Goal: Task Accomplishment & Management: Complete application form

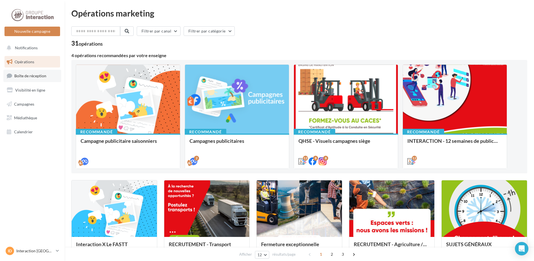
click at [46, 73] on link "Boîte de réception" at bounding box center [32, 76] width 58 height 12
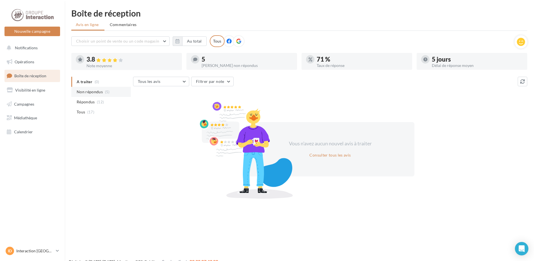
click at [99, 88] on li "Non répondus (5)" at bounding box center [100, 92] width 59 height 10
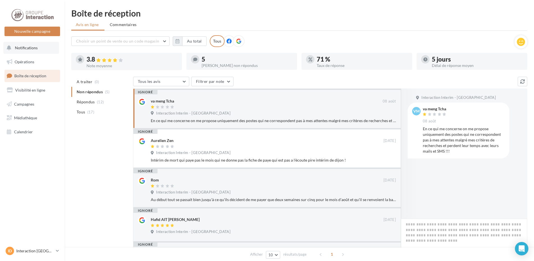
click at [41, 49] on button "Notifications" at bounding box center [31, 48] width 56 height 12
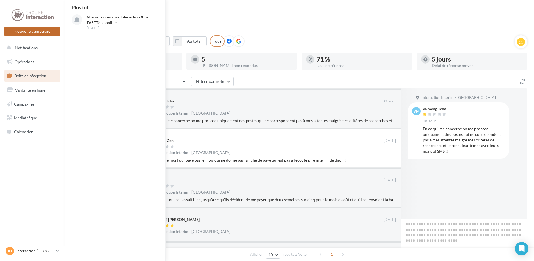
click at [34, 32] on button "Nouvelle campagne" at bounding box center [32, 32] width 56 height 10
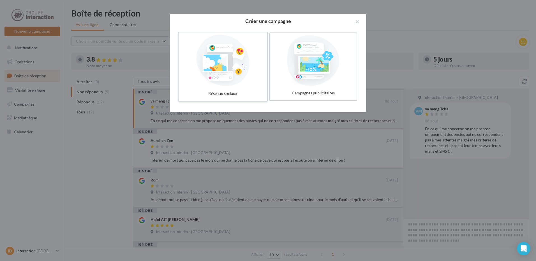
click at [216, 62] on div at bounding box center [223, 61] width 84 height 52
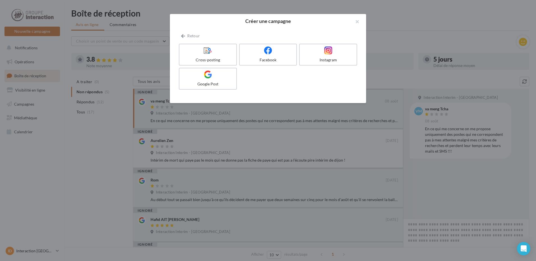
click at [216, 62] on div "Cross-posting" at bounding box center [208, 60] width 52 height 6
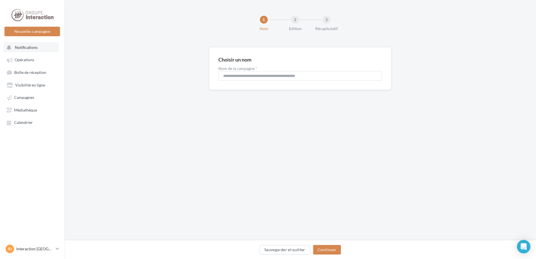
click at [18, 45] on span "Notifications" at bounding box center [26, 47] width 23 height 5
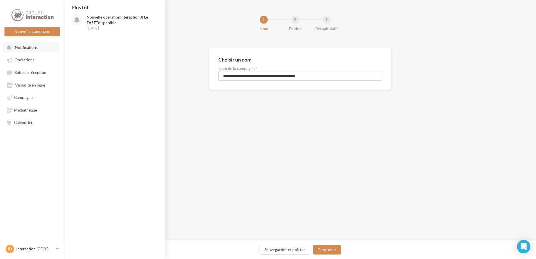
click at [35, 49] on span "Notifications" at bounding box center [26, 47] width 23 height 5
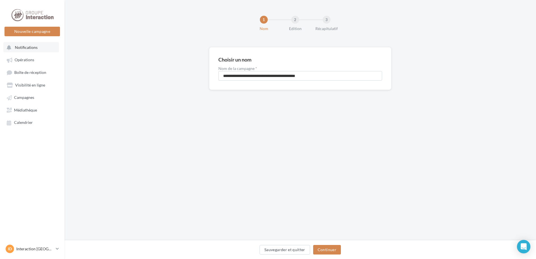
click at [35, 49] on span "Notifications" at bounding box center [26, 47] width 23 height 5
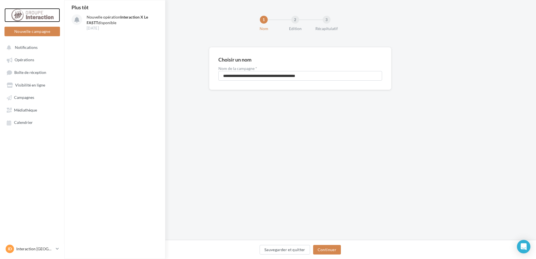
click at [30, 21] on div at bounding box center [32, 15] width 45 height 14
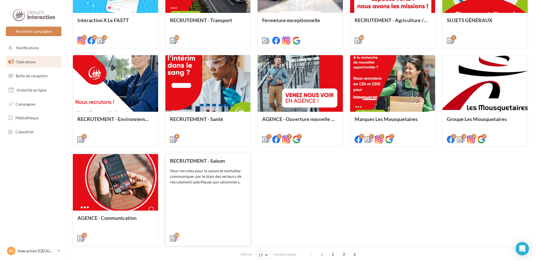
scroll to position [140, 0]
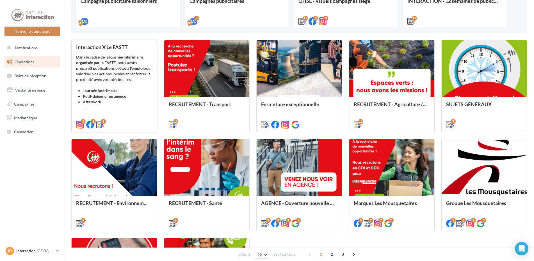
click at [129, 86] on div "Dans le cadre de la Journée Intérimaire organisée par le FASTT , nous avons pré…" at bounding box center [114, 82] width 76 height 56
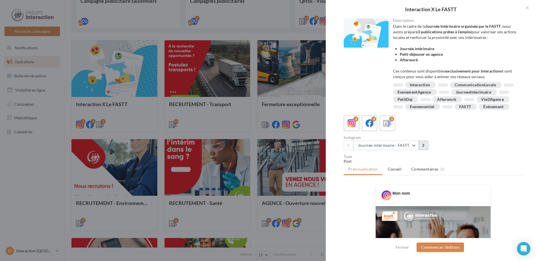
click at [426, 150] on button at bounding box center [424, 146] width 10 height 10
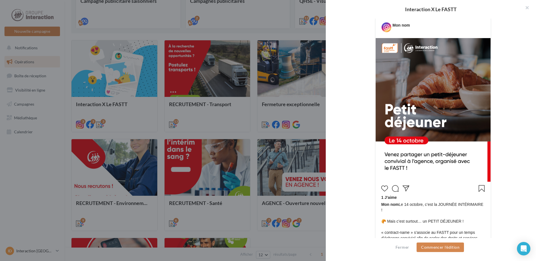
scroll to position [56, 0]
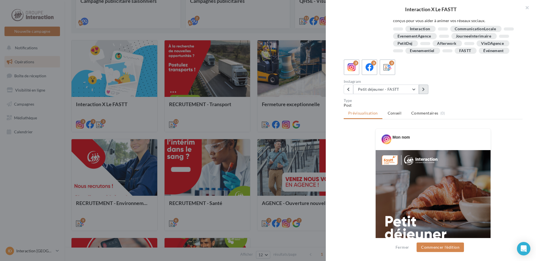
click at [423, 91] on icon at bounding box center [423, 90] width 3 height 4
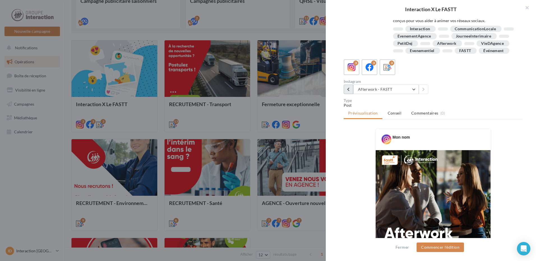
click at [351, 94] on button at bounding box center [349, 90] width 10 height 10
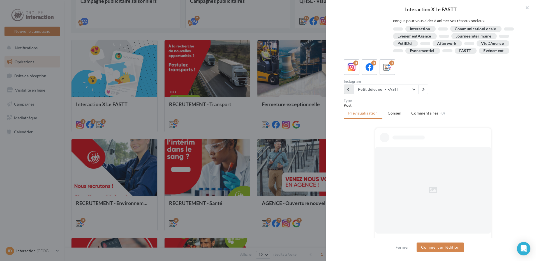
click at [351, 94] on button at bounding box center [349, 90] width 10 height 10
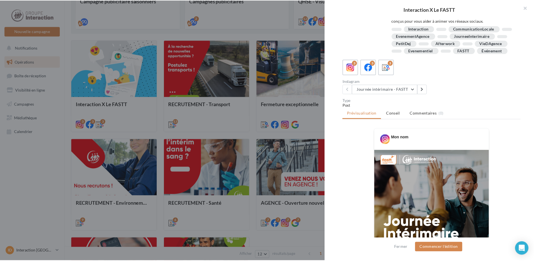
scroll to position [140, 0]
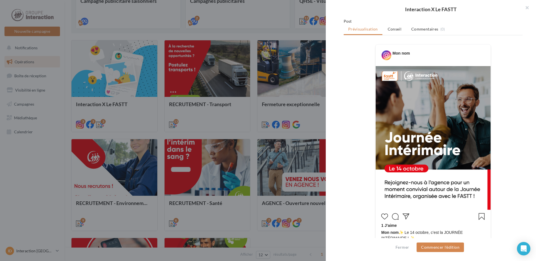
click at [220, 126] on div at bounding box center [268, 130] width 536 height 261
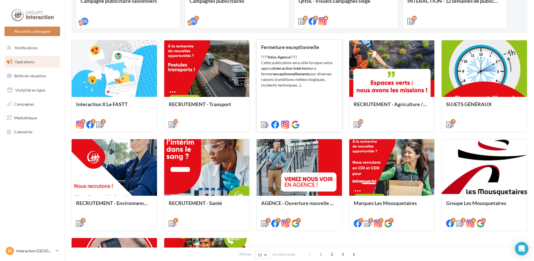
scroll to position [56, 0]
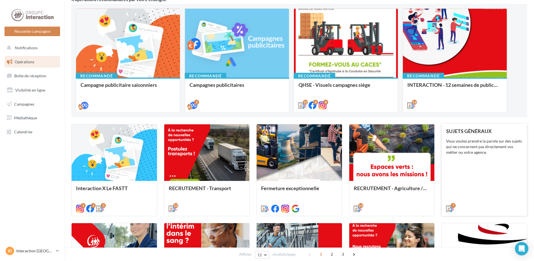
click at [489, 176] on div "SUJETS GÉNÉRAUX Vous voulez prendre la parole sur des sujets qui ne concernent …" at bounding box center [484, 169] width 76 height 83
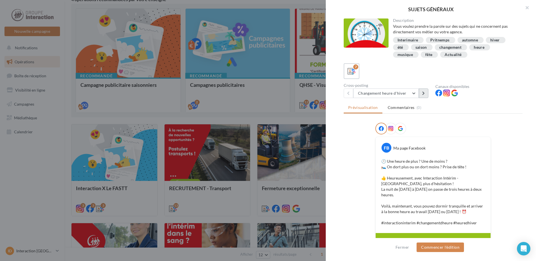
click at [422, 93] on button at bounding box center [424, 94] width 10 height 10
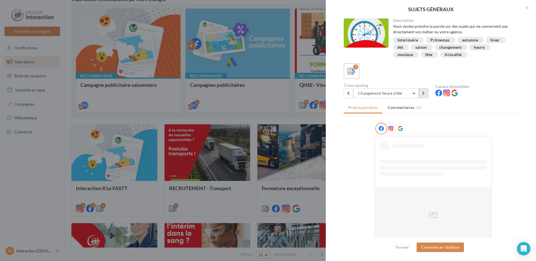
click at [422, 93] on button at bounding box center [424, 94] width 10 height 10
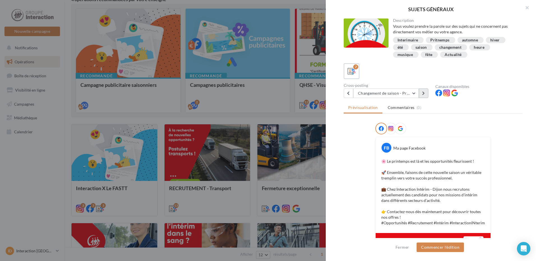
click at [422, 93] on button at bounding box center [424, 94] width 10 height 10
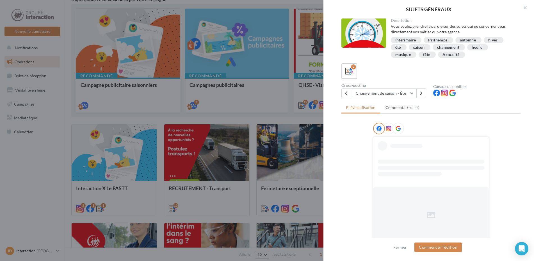
click at [102, 145] on div at bounding box center [267, 130] width 534 height 261
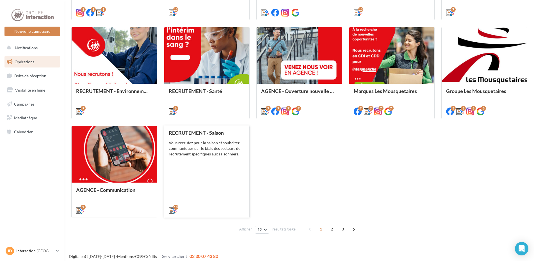
scroll to position [256, 0]
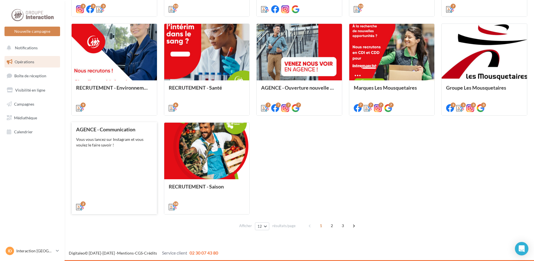
click at [108, 169] on div "AGENCE - Communication Vous vous lancez sur Instagram et vous voulez le faire s…" at bounding box center [114, 168] width 76 height 83
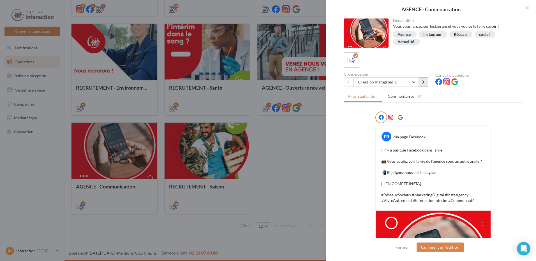
click at [420, 84] on button at bounding box center [424, 82] width 10 height 10
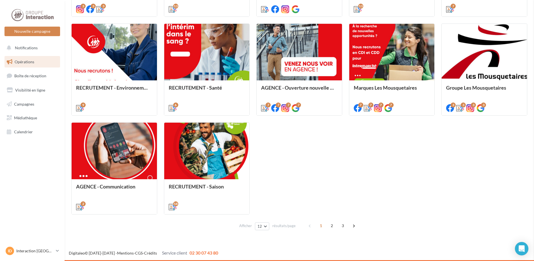
click at [330, 224] on span "2" at bounding box center [331, 226] width 9 height 9
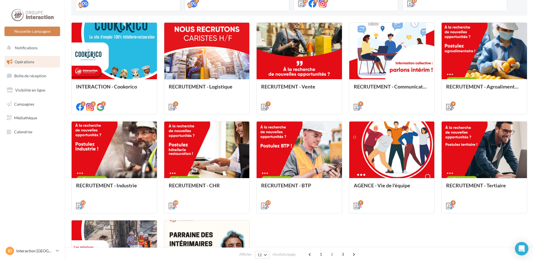
scroll to position [242, 0]
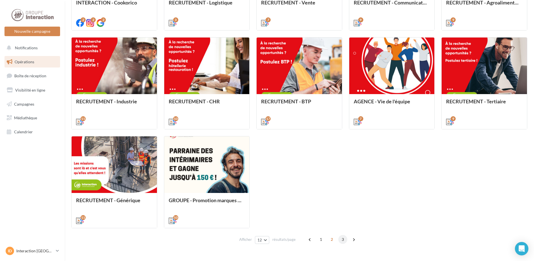
click at [338, 240] on span "3" at bounding box center [342, 239] width 9 height 9
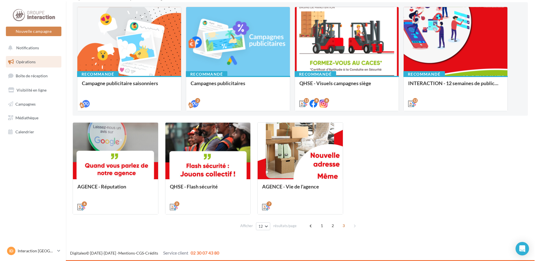
scroll to position [58, 0]
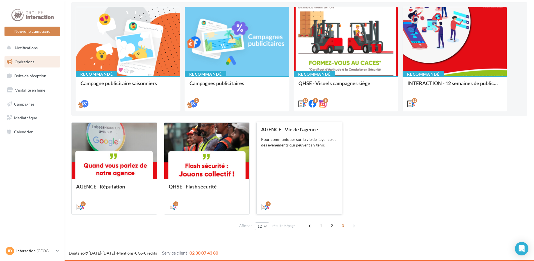
click at [299, 176] on div "AGENCE - Vie de l'agence Pour communiquer sur la vie de l'agence et des événeme…" at bounding box center [299, 168] width 76 height 83
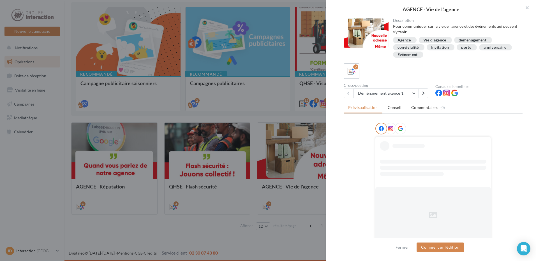
scroll to position [12, 0]
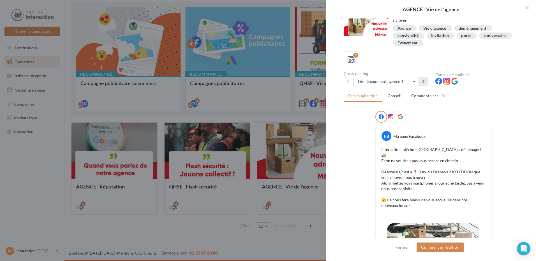
click at [423, 83] on icon at bounding box center [423, 82] width 3 height 4
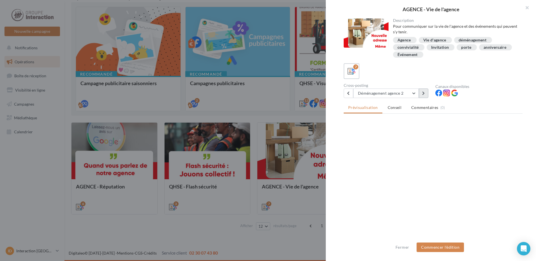
click at [423, 83] on div "7 Cross-posting Déménagement agence 2 Déménagement agence 1 Déménagement agence…" at bounding box center [433, 80] width 179 height 35
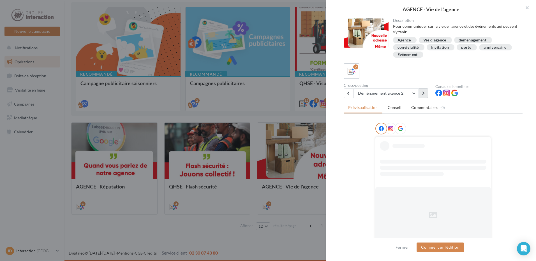
click at [426, 92] on button at bounding box center [424, 94] width 10 height 10
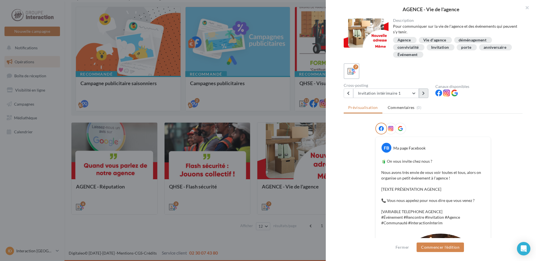
click at [423, 96] on button at bounding box center [424, 94] width 10 height 10
click at [526, 10] on button "button" at bounding box center [525, 8] width 22 height 17
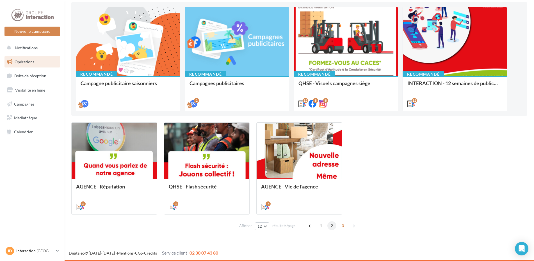
click at [334, 227] on span "2" at bounding box center [331, 226] width 9 height 9
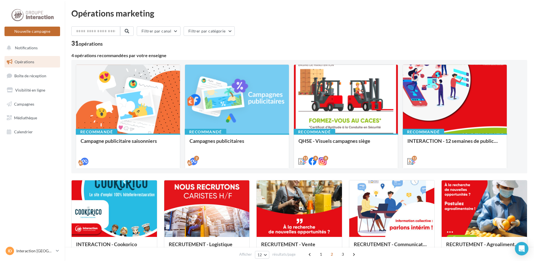
click at [36, 34] on button "Nouvelle campagne" at bounding box center [32, 32] width 56 height 10
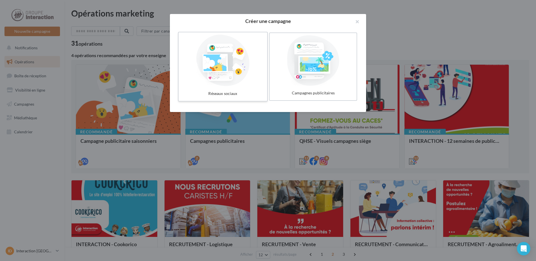
click at [226, 89] on div "Réseaux sociaux" at bounding box center [223, 94] width 84 height 10
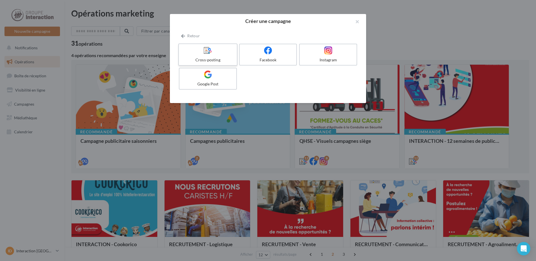
click at [210, 57] on div "Cross-posting" at bounding box center [207, 60] width 53 height 6
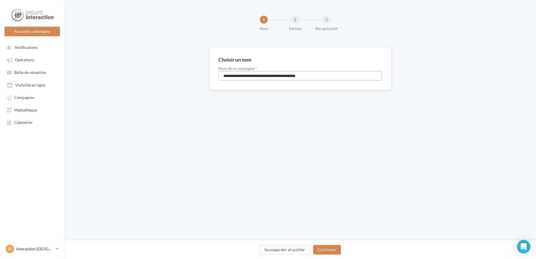
drag, startPoint x: 353, startPoint y: 79, endPoint x: 202, endPoint y: 69, distance: 151.0
click at [202, 69] on div "**********" at bounding box center [301, 77] width 472 height 61
type input "**********"
click at [322, 249] on button "Continuer" at bounding box center [327, 250] width 28 height 10
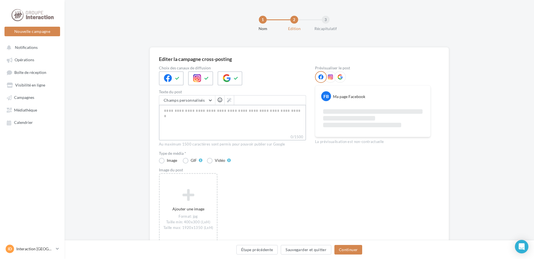
click at [233, 124] on textarea "0/1500" at bounding box center [232, 119] width 147 height 29
click at [219, 125] on textarea "0/1500" at bounding box center [232, 119] width 147 height 29
paste textarea "**********"
type textarea "**********"
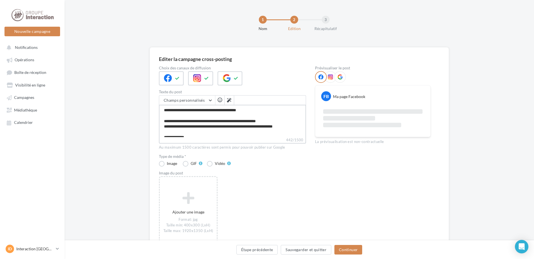
scroll to position [43, 0]
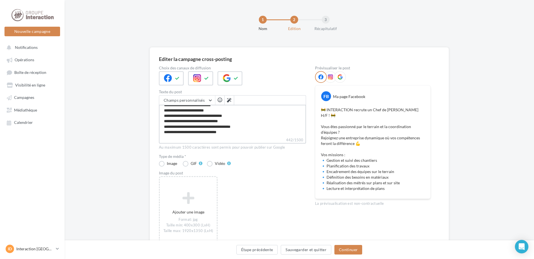
type textarea "**********"
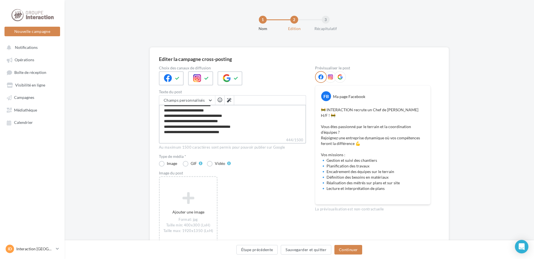
paste textarea "**********"
type textarea "**********"
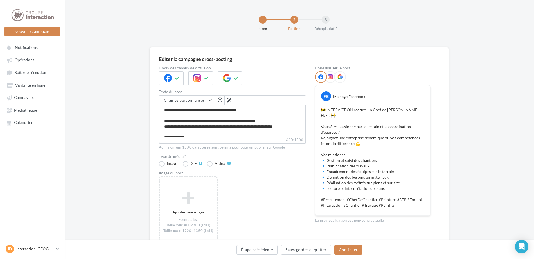
click at [216, 110] on textarea "**********" at bounding box center [232, 121] width 147 height 32
type textarea "**********"
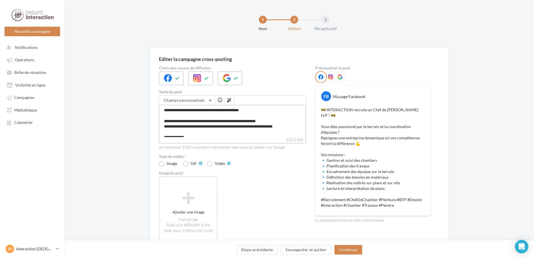
type textarea "**********"
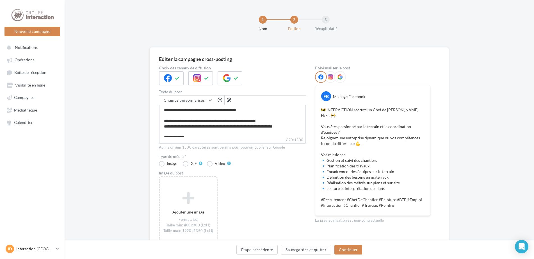
type textarea "**********"
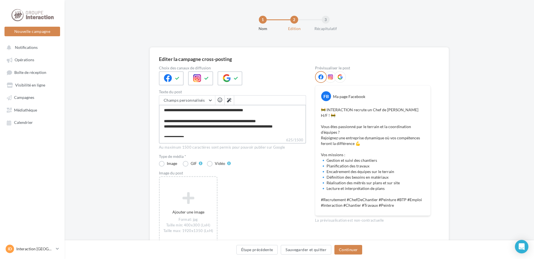
type textarea "**********"
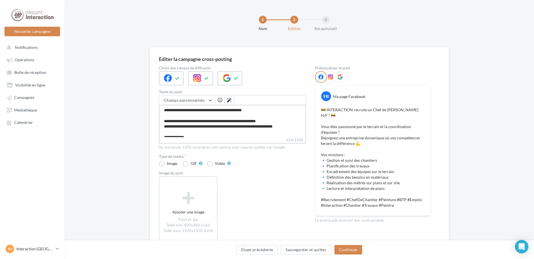
type textarea "**********"
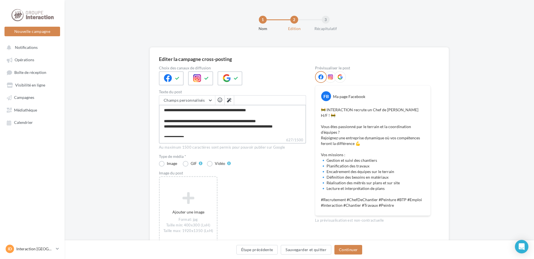
type textarea "**********"
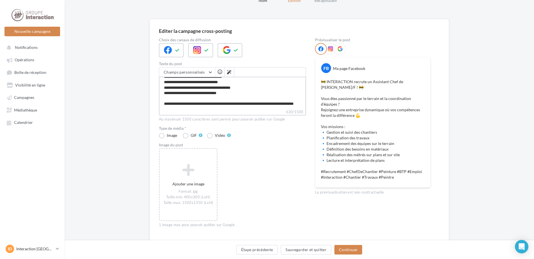
scroll to position [43, 0]
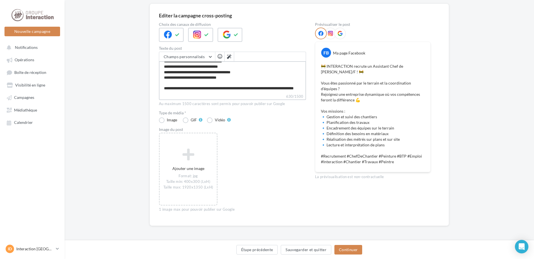
type textarea "**********"
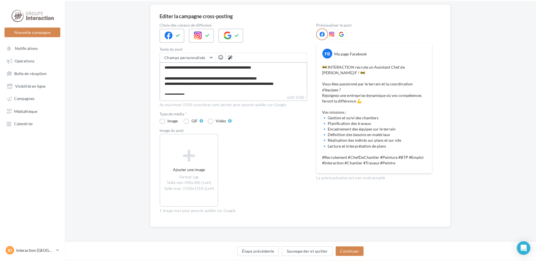
scroll to position [0, 0]
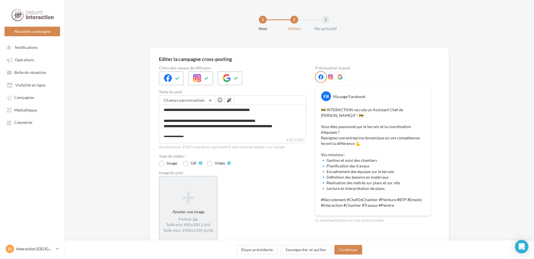
click at [196, 191] on icon at bounding box center [188, 197] width 52 height 13
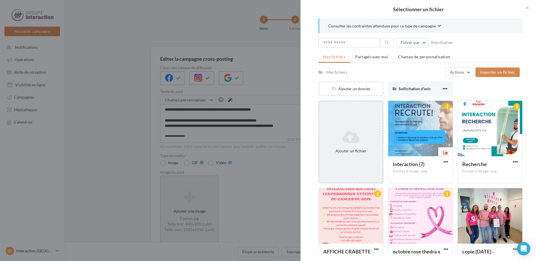
click at [346, 149] on div "Ajouter un fichier" at bounding box center [351, 151] width 59 height 6
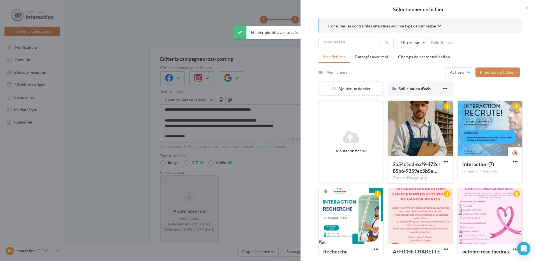
click at [413, 127] on div at bounding box center [421, 129] width 65 height 56
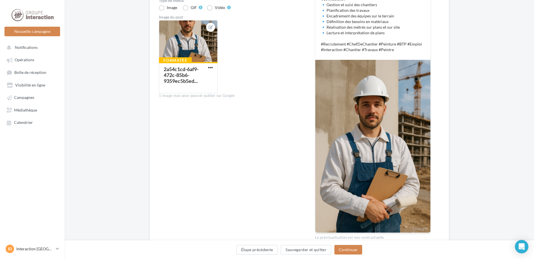
scroll to position [183, 0]
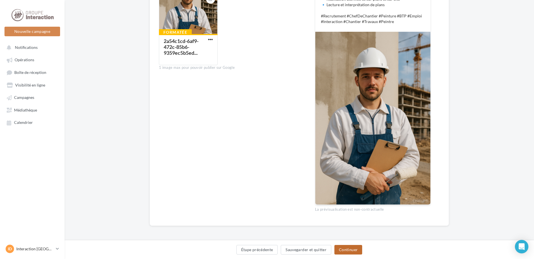
click at [355, 252] on button "Continuer" at bounding box center [348, 250] width 28 height 10
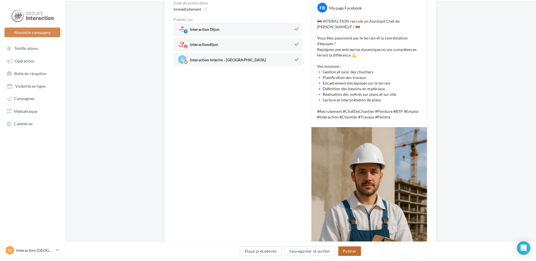
scroll to position [56, 0]
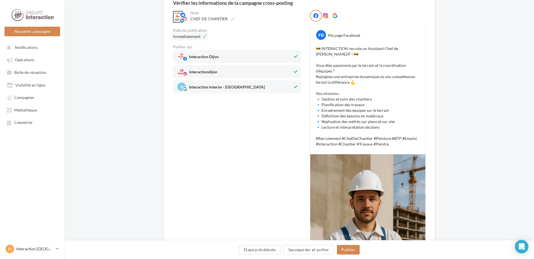
click at [197, 37] on span "Immédiatement" at bounding box center [186, 36] width 27 height 5
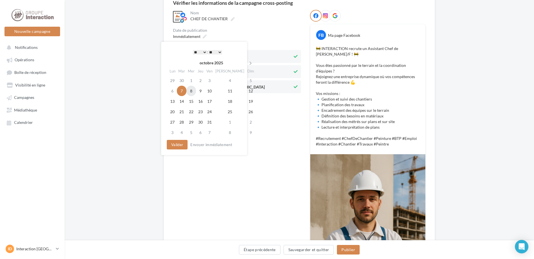
click at [194, 87] on td "8" at bounding box center [191, 91] width 10 height 10
click at [179, 146] on button "Valider" at bounding box center [177, 145] width 21 height 10
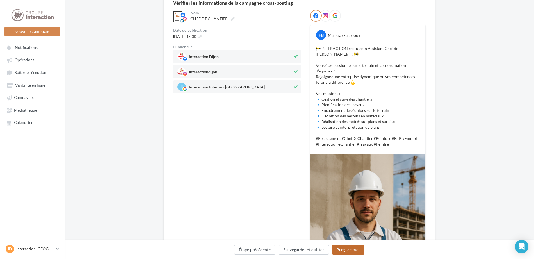
click at [360, 248] on button "Programmer" at bounding box center [348, 250] width 33 height 10
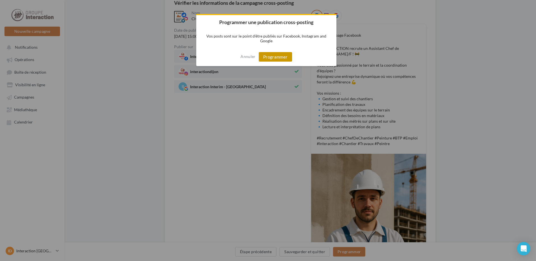
click at [264, 58] on button "Programmer" at bounding box center [275, 57] width 33 height 10
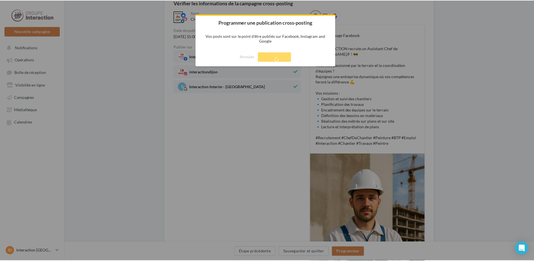
scroll to position [9, 0]
